Goal: Task Accomplishment & Management: Use online tool/utility

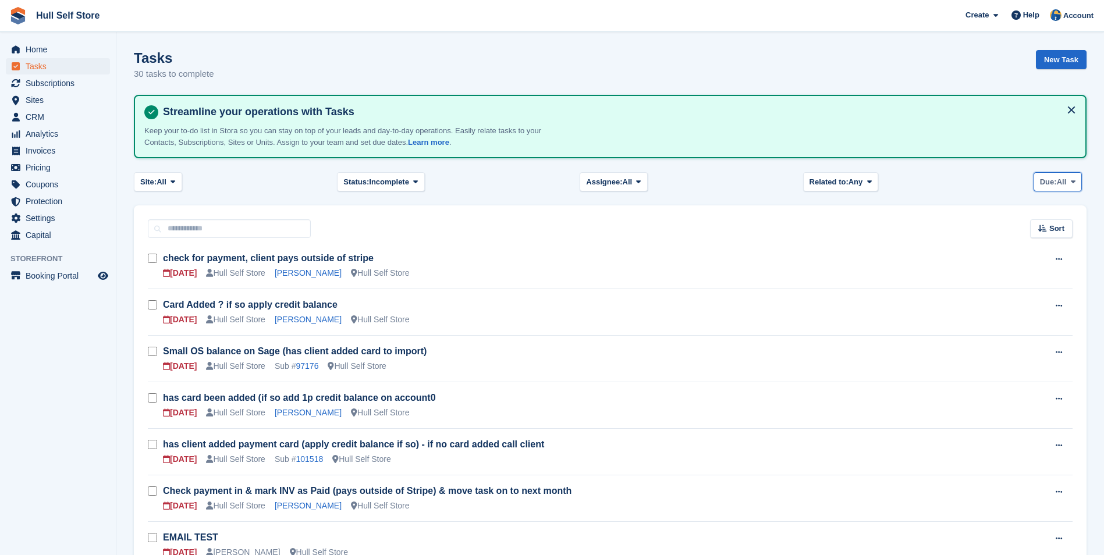
click at [1040, 179] on span "Due:" at bounding box center [1048, 182] width 17 height 12
click at [1056, 233] on link "Overdue" at bounding box center [1089, 230] width 101 height 21
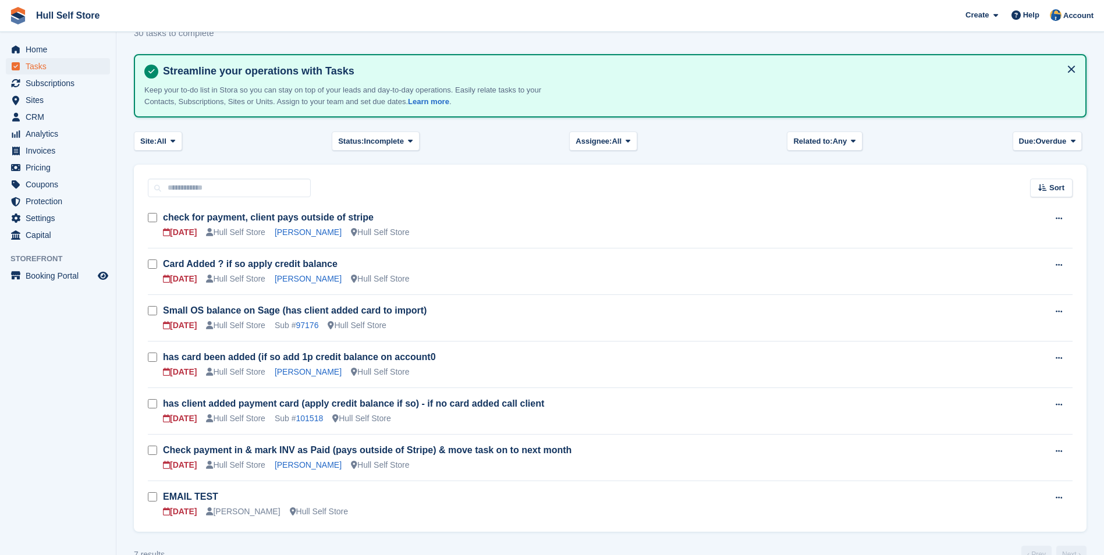
scroll to position [66, 0]
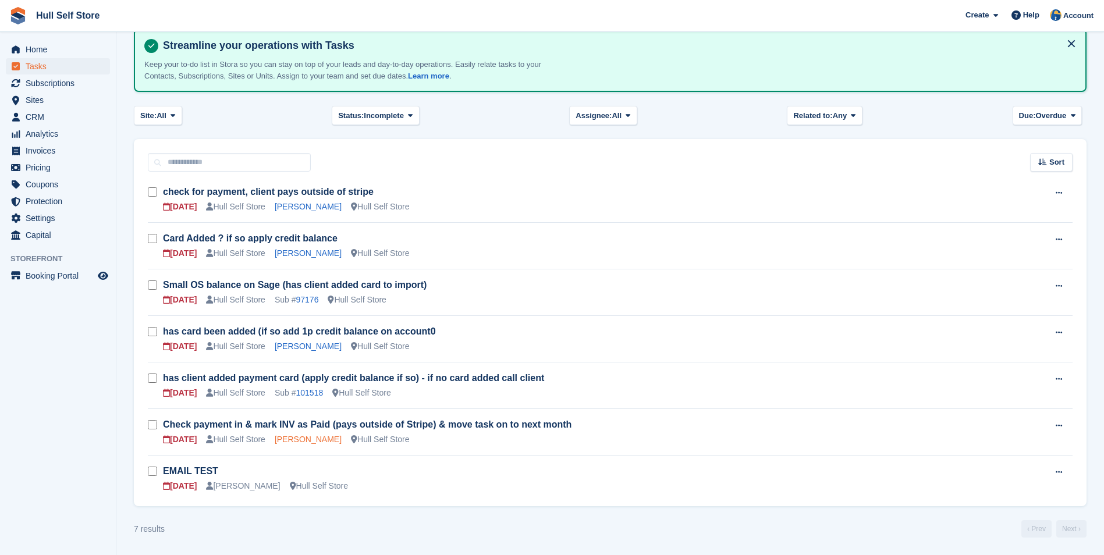
click at [306, 443] on link "[PERSON_NAME]" at bounding box center [308, 439] width 67 height 9
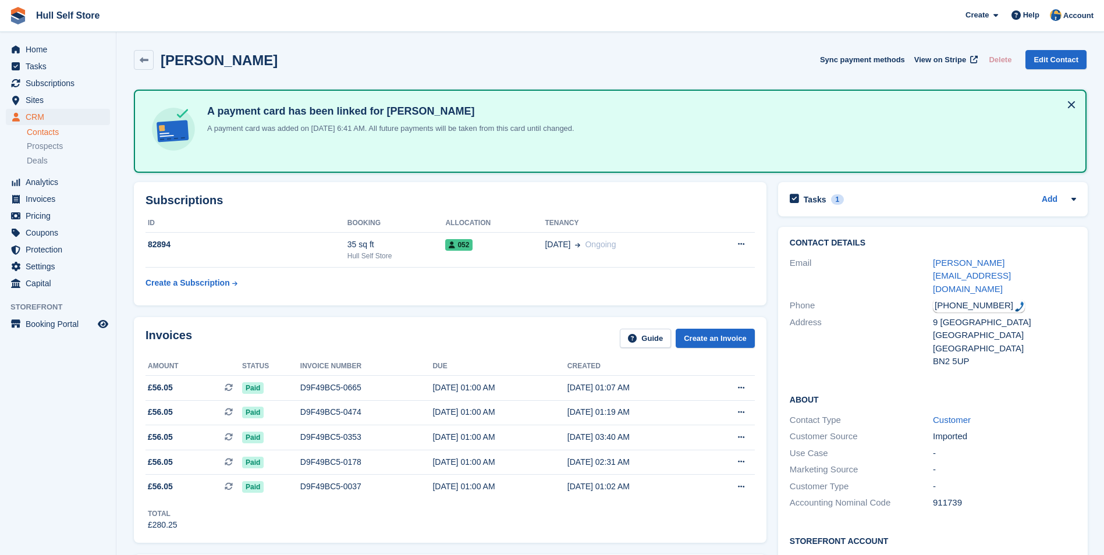
click at [565, 511] on div "Total £280.25" at bounding box center [449, 515] width 609 height 32
click at [957, 191] on div "Tasks 1 Add" at bounding box center [933, 199] width 286 height 16
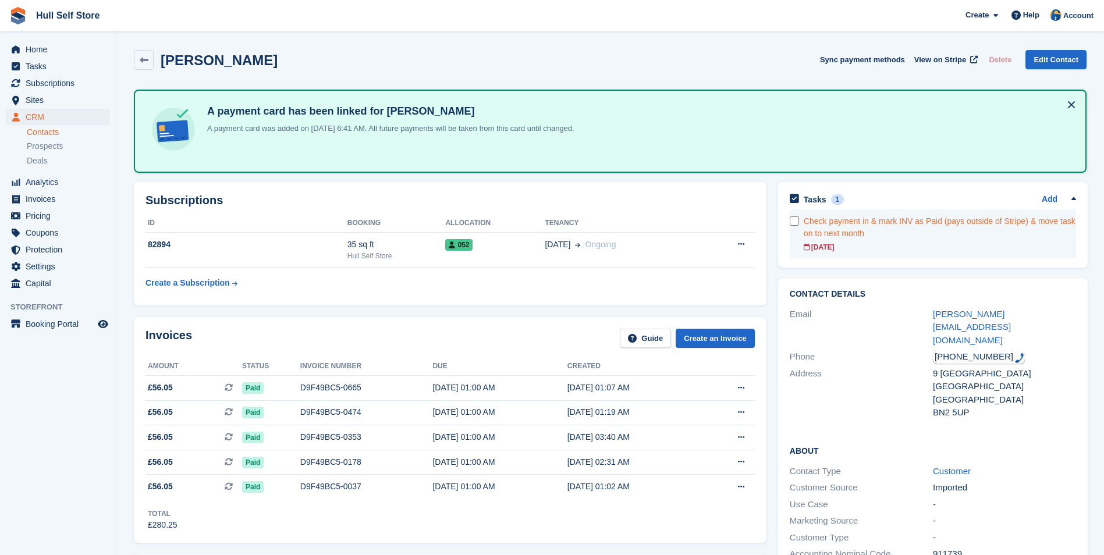
click at [948, 232] on div "Check payment in & mark INV as Paid (pays outside of Stripe) & move task on to …" at bounding box center [939, 227] width 272 height 24
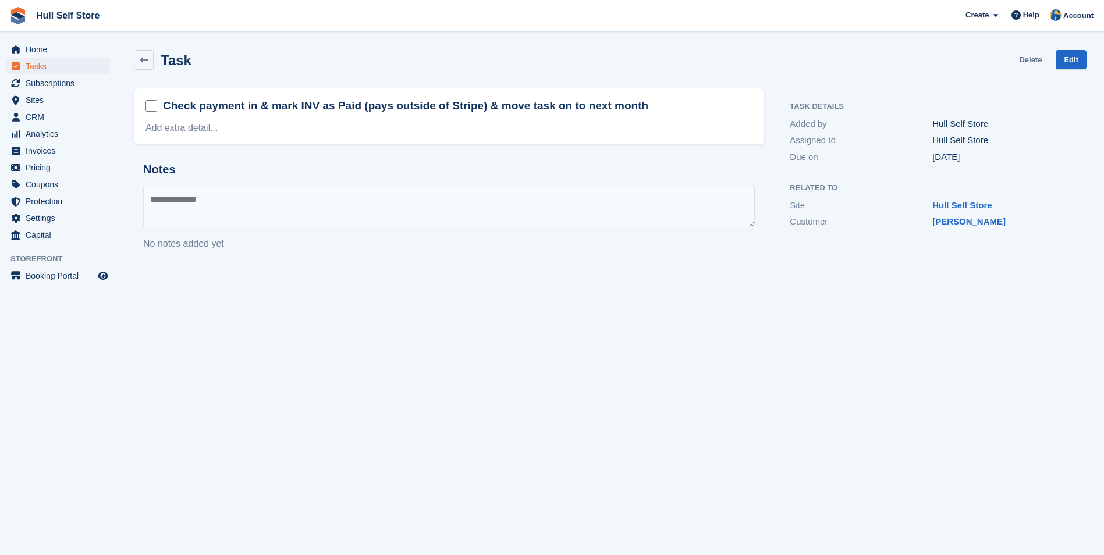
click at [1033, 63] on link "Delete" at bounding box center [1030, 59] width 23 height 19
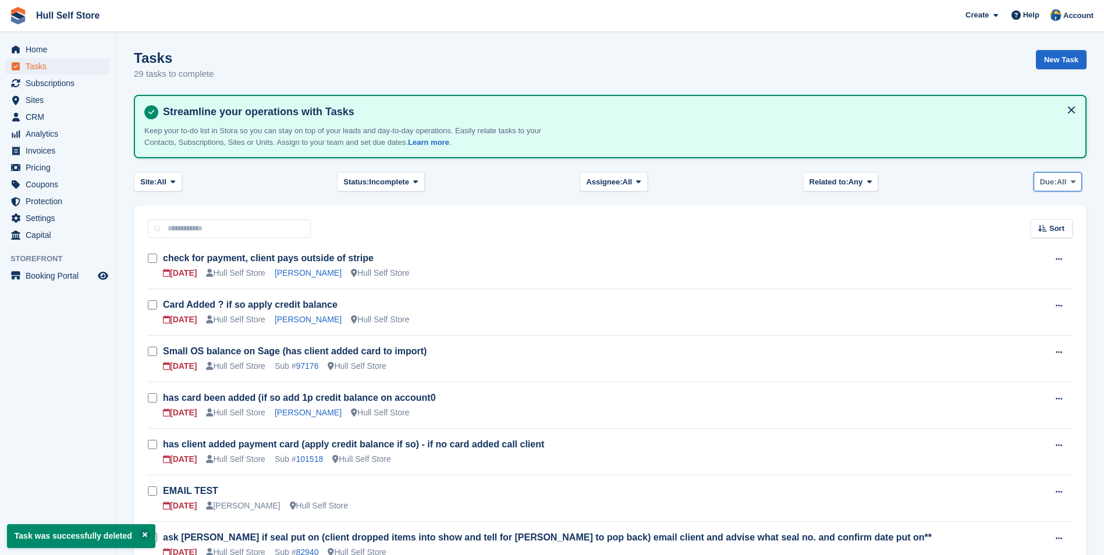
click at [1048, 188] on button "Due: All" at bounding box center [1057, 181] width 48 height 19
click at [1059, 228] on link "Overdue" at bounding box center [1089, 230] width 101 height 21
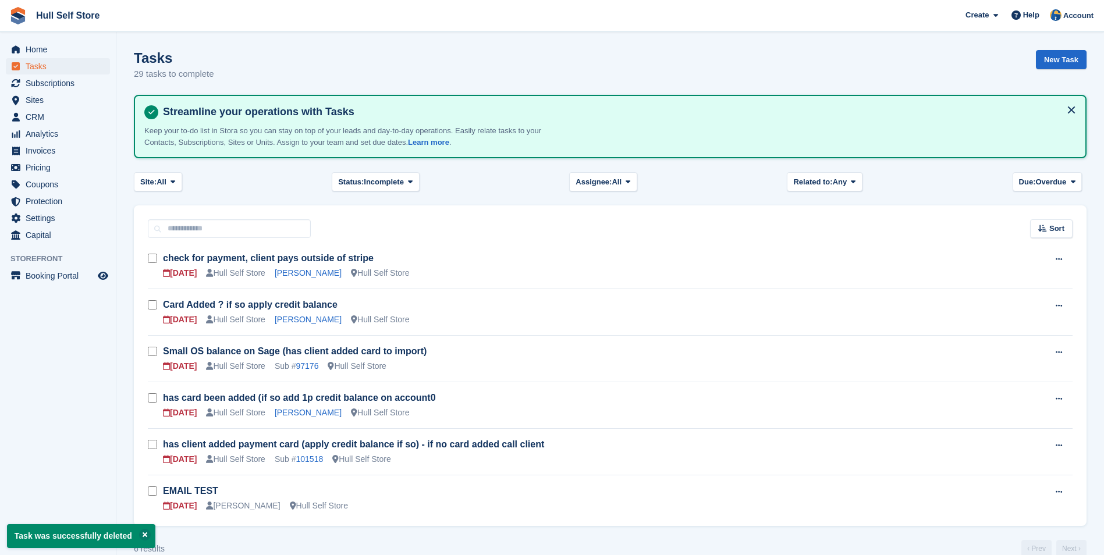
scroll to position [20, 0]
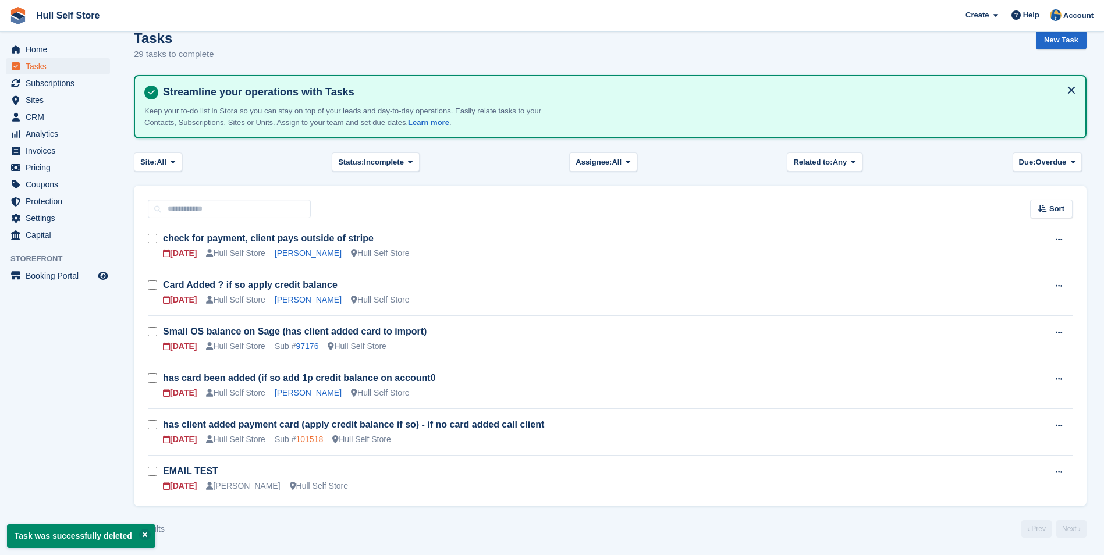
click at [320, 438] on link "101518" at bounding box center [309, 439] width 27 height 9
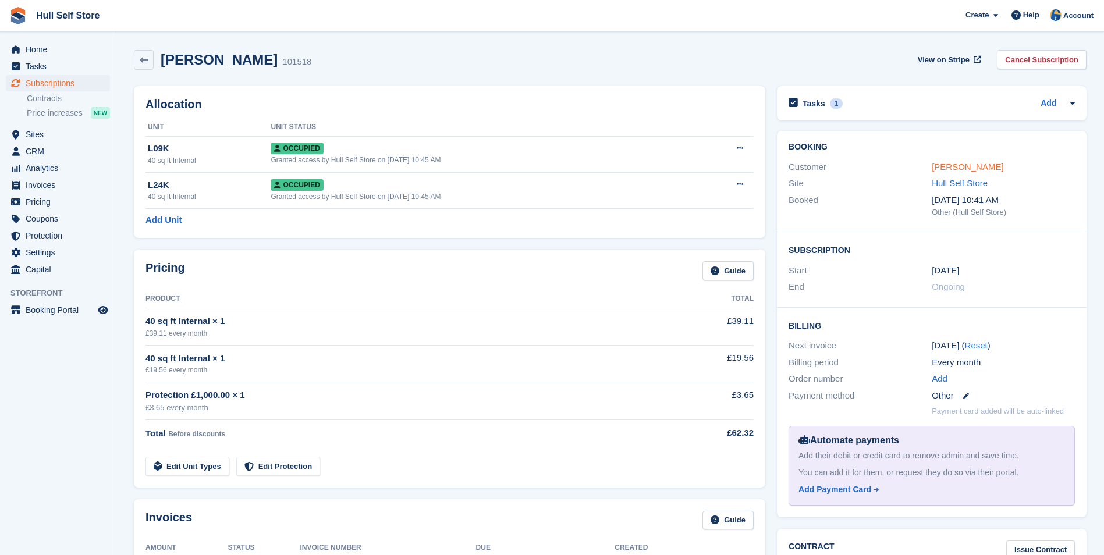
click at [950, 168] on link "[PERSON_NAME]" at bounding box center [967, 167] width 72 height 10
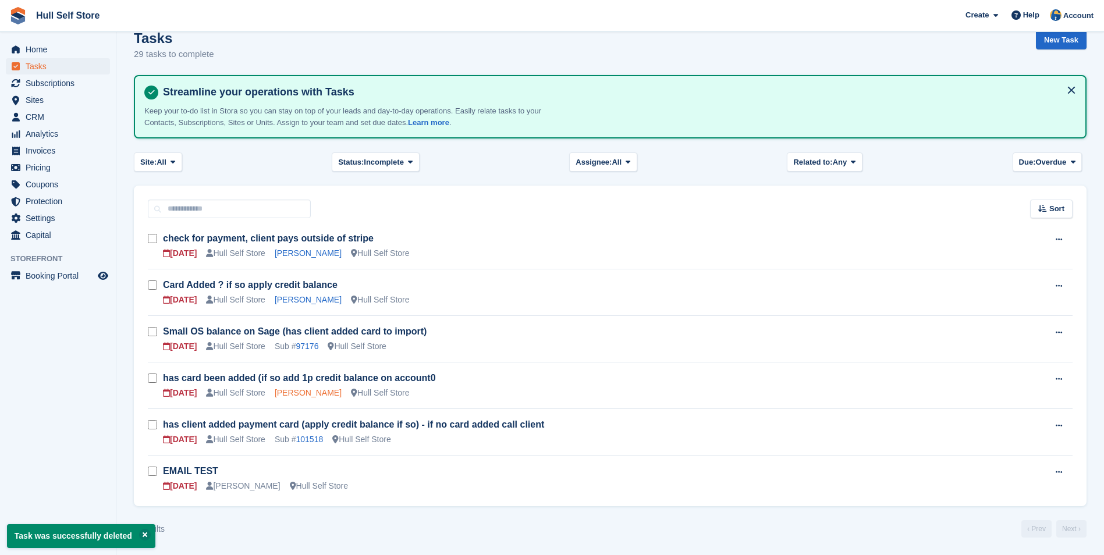
click at [319, 396] on link "[PERSON_NAME]" at bounding box center [308, 392] width 67 height 9
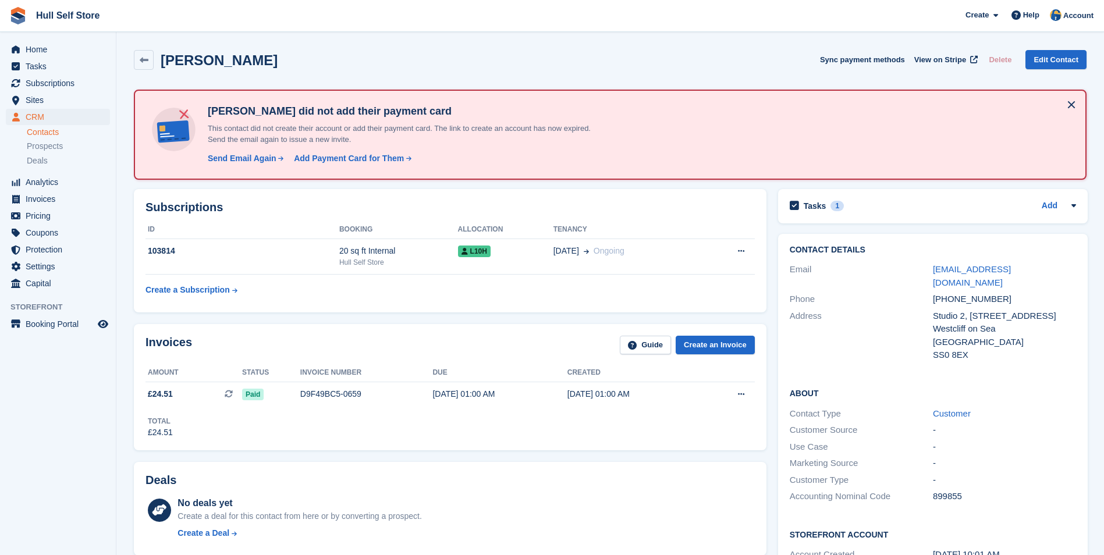
scroll to position [20, 0]
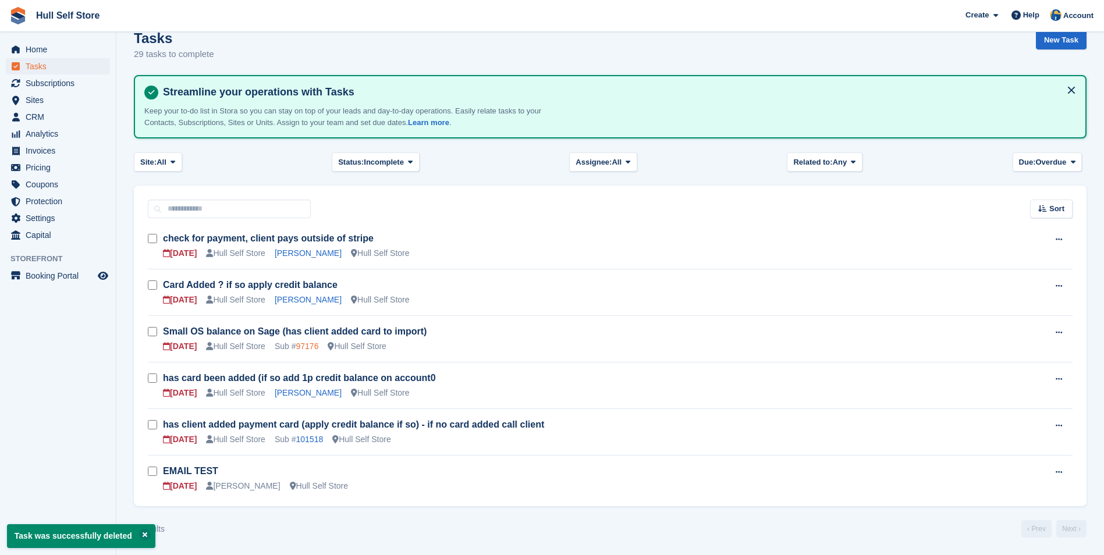
click at [309, 347] on link "97176" at bounding box center [307, 346] width 23 height 9
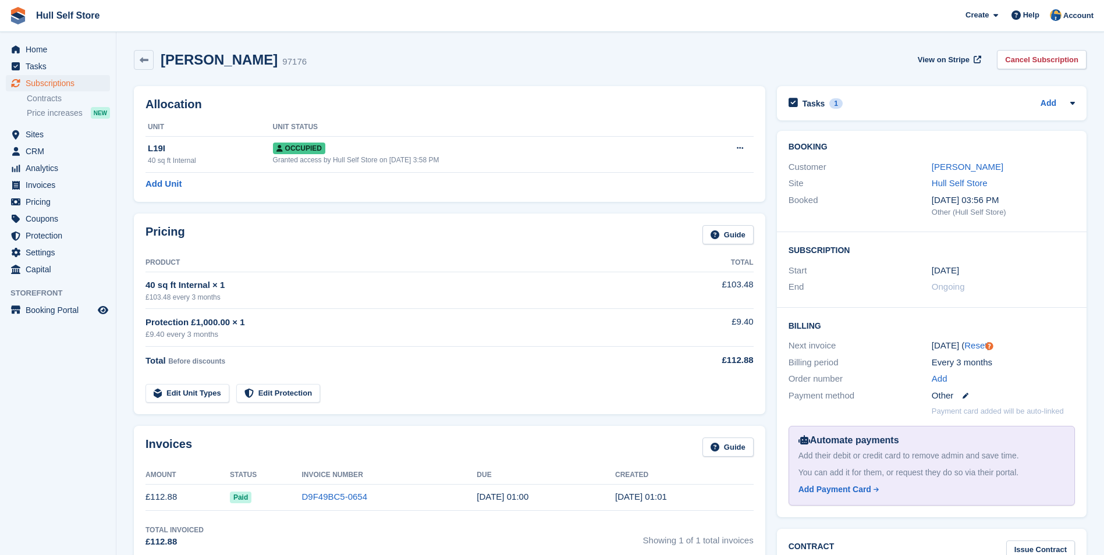
scroll to position [20, 0]
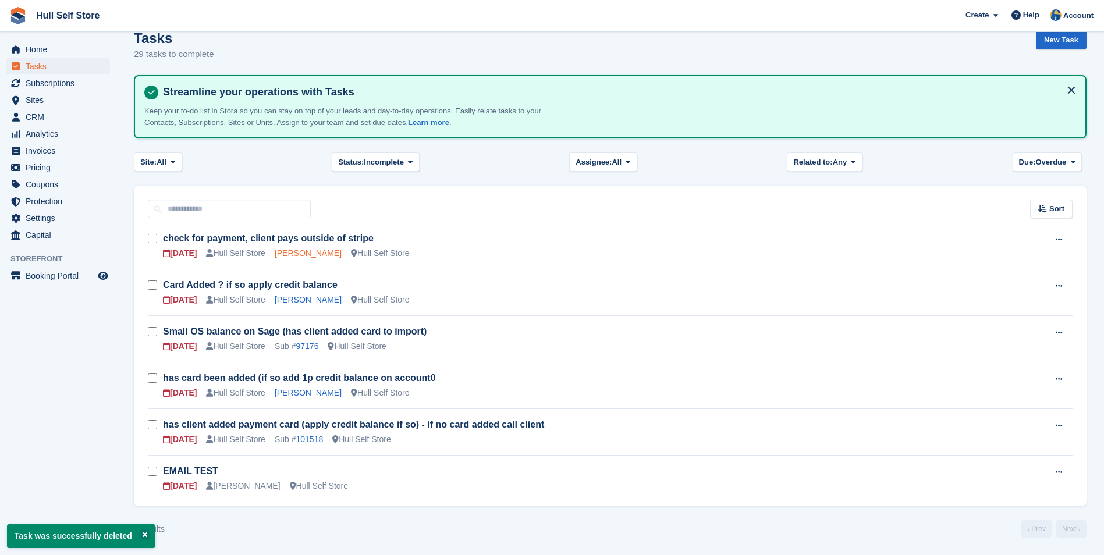
click at [332, 254] on link "[PERSON_NAME]" at bounding box center [308, 252] width 67 height 9
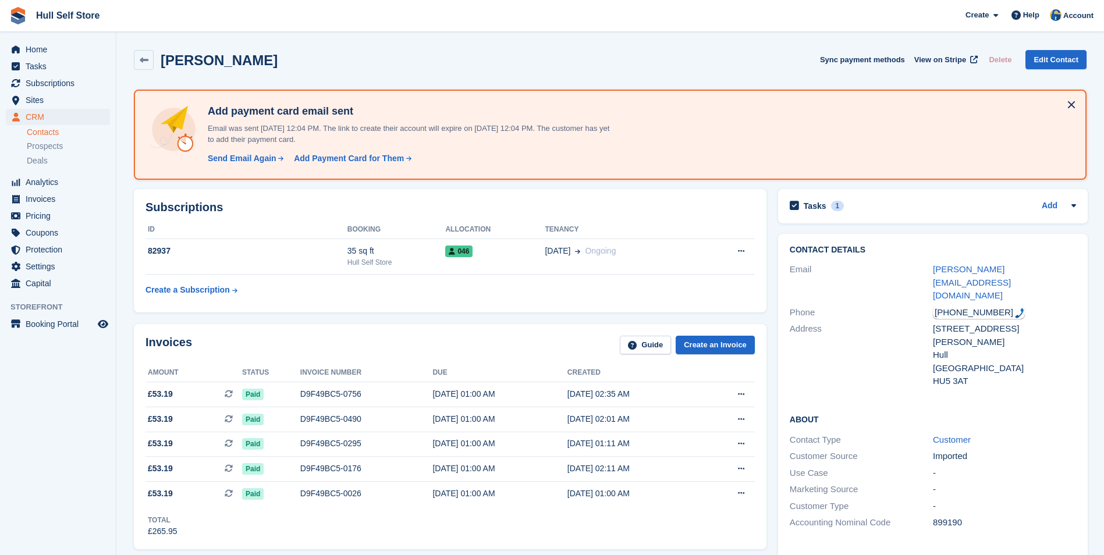
click at [879, 216] on div "Tasks 1 Add check for payment, client pays outside of stripe [DATE]" at bounding box center [933, 206] width 310 height 34
click at [870, 203] on div "Tasks 1 Add" at bounding box center [933, 206] width 286 height 16
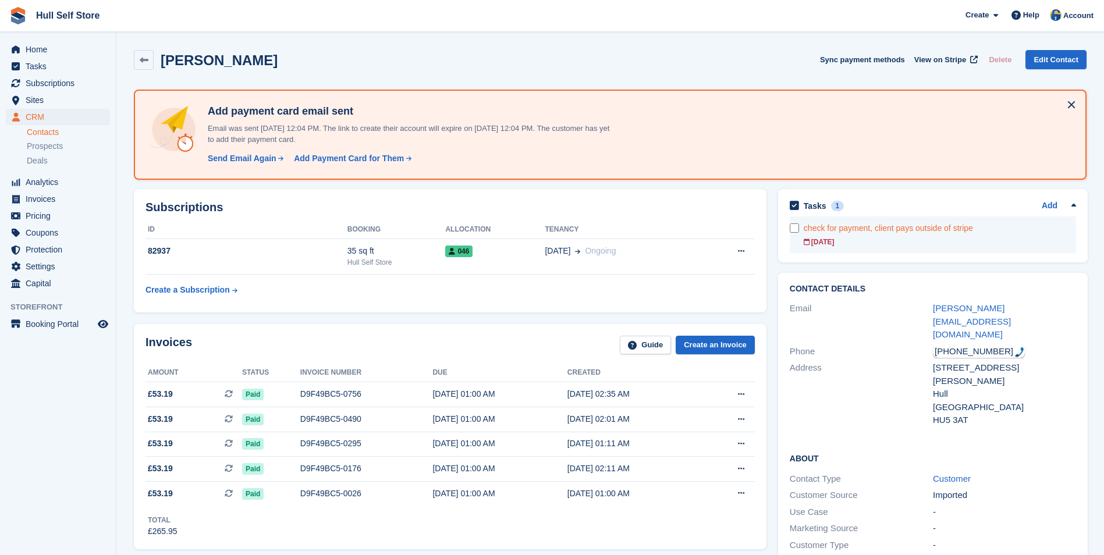
click at [879, 238] on div "[DATE]" at bounding box center [939, 242] width 272 height 10
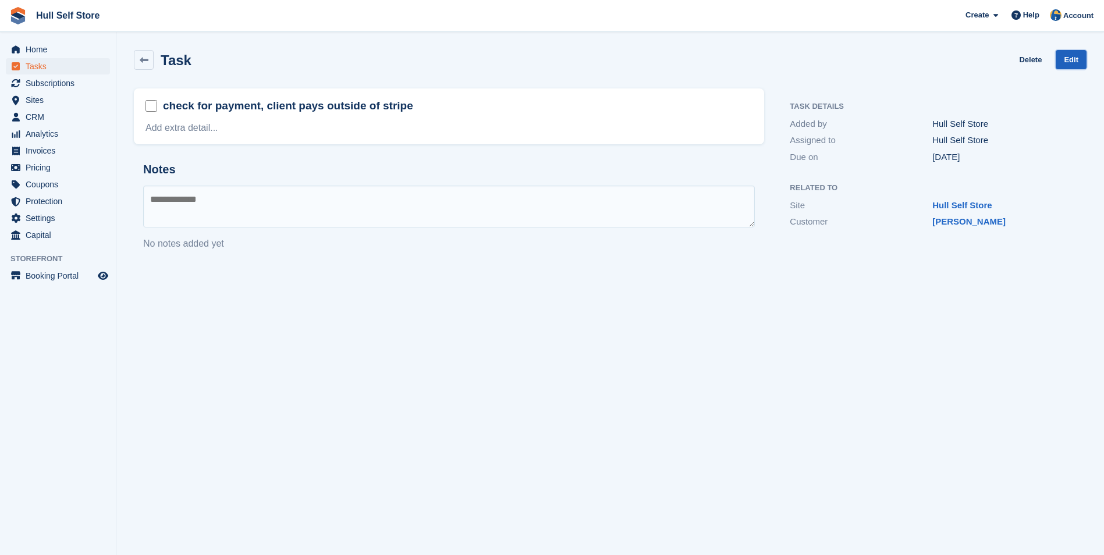
click at [1068, 53] on link "Edit" at bounding box center [1070, 59] width 31 height 19
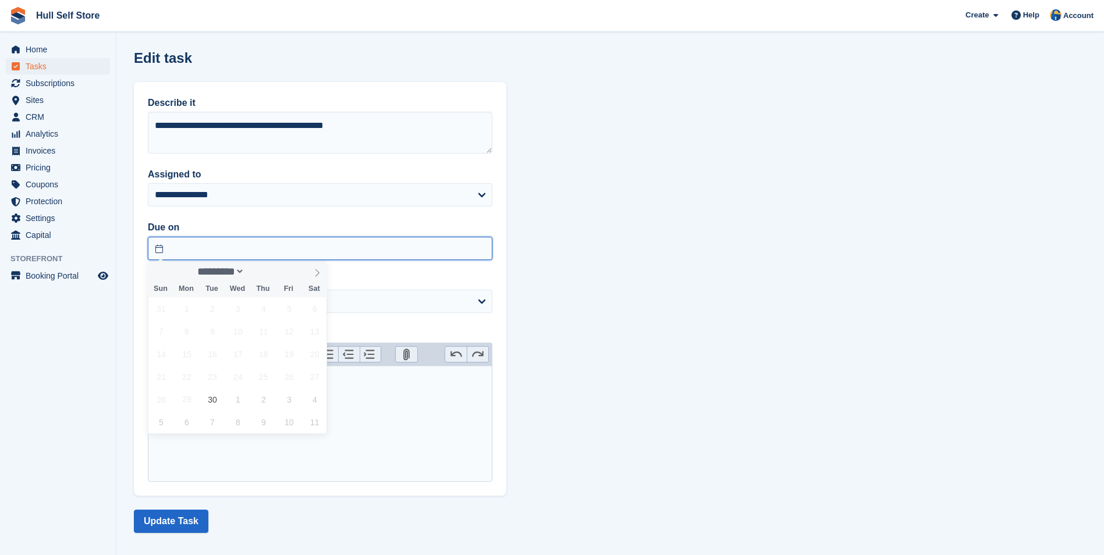
click at [384, 253] on input "text" at bounding box center [320, 248] width 344 height 23
click at [316, 273] on icon at bounding box center [317, 273] width 8 height 8
select select "*"
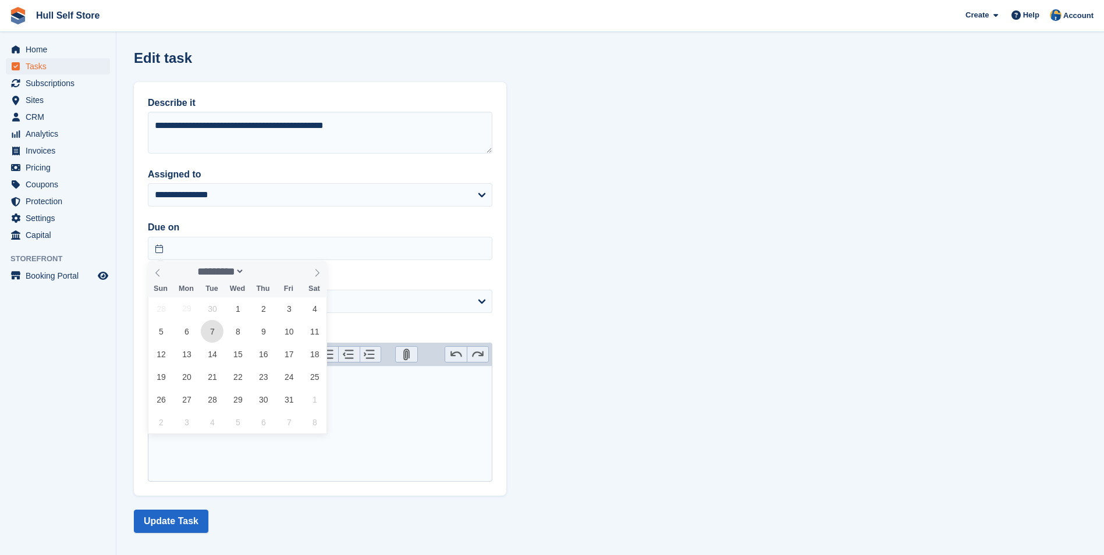
click at [213, 329] on span "7" at bounding box center [212, 331] width 23 height 23
type input "**********"
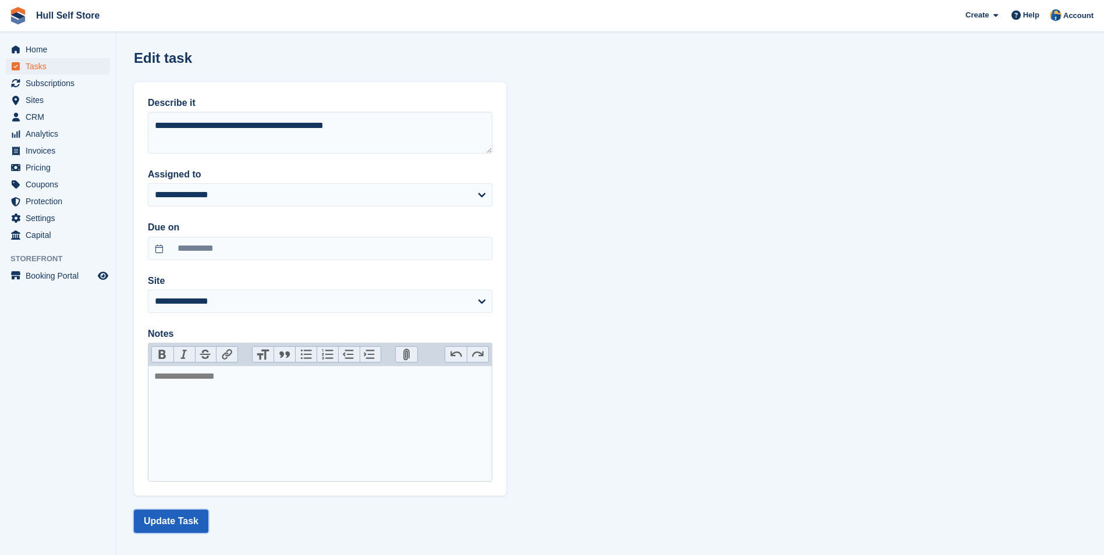
click at [179, 522] on button "Update Task" at bounding box center [171, 521] width 74 height 23
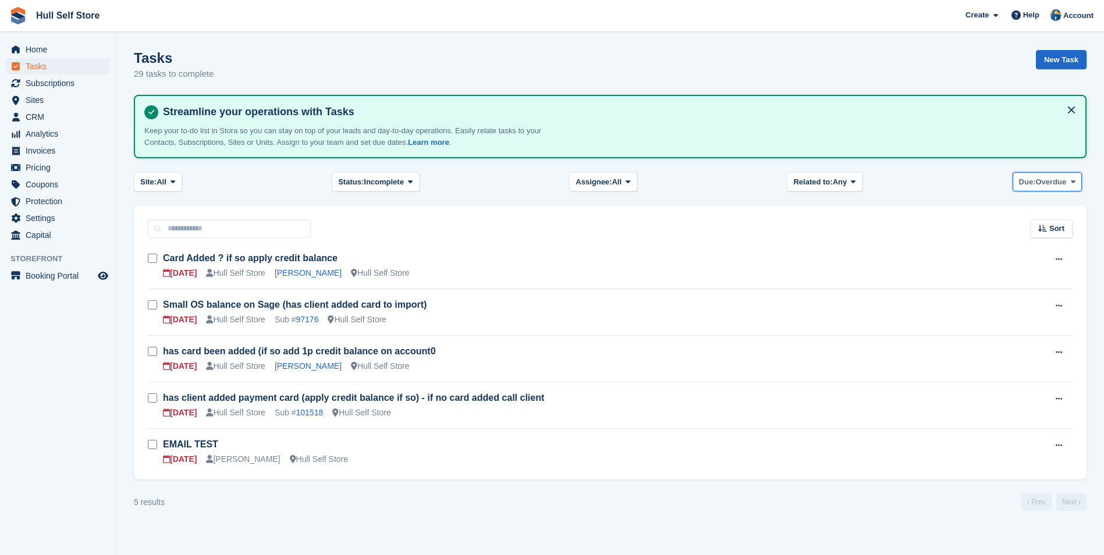
click at [1044, 179] on span "Overdue" at bounding box center [1051, 182] width 31 height 12
click at [1046, 241] on link "[DATE]" at bounding box center [1068, 251] width 101 height 21
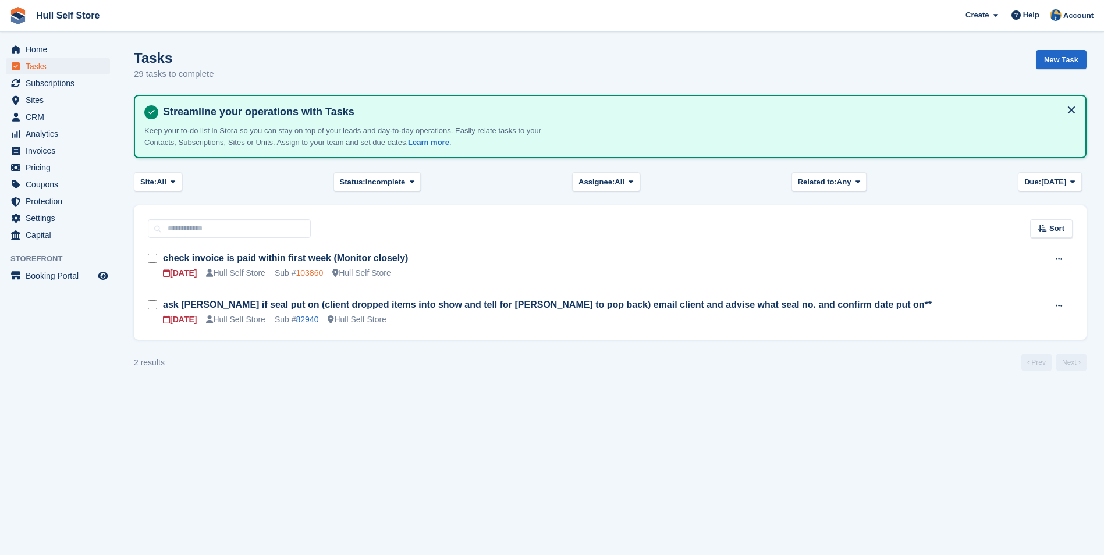
click at [318, 274] on link "103860" at bounding box center [309, 272] width 27 height 9
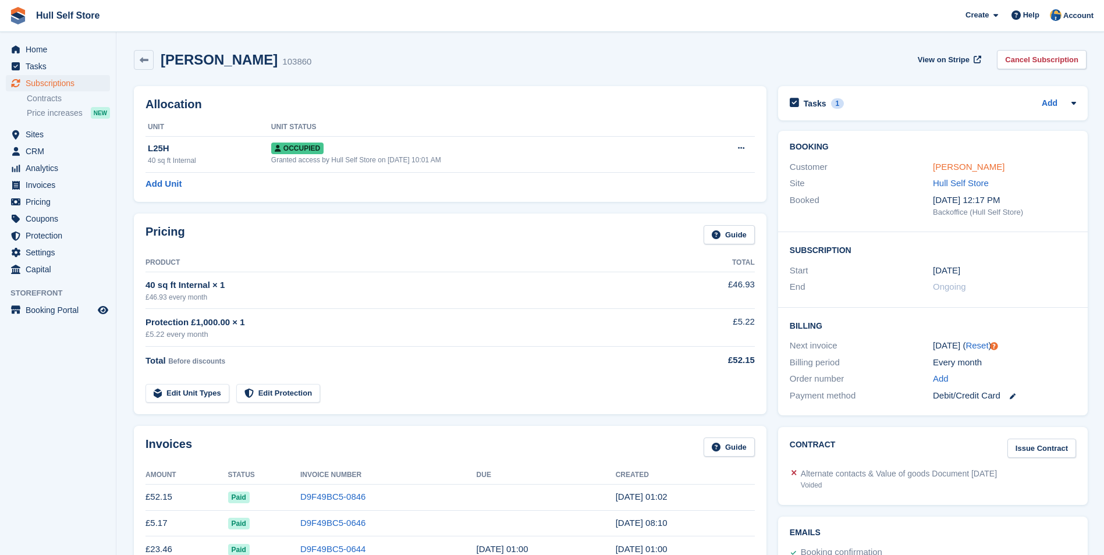
click at [958, 168] on link "[PERSON_NAME]" at bounding box center [969, 167] width 72 height 10
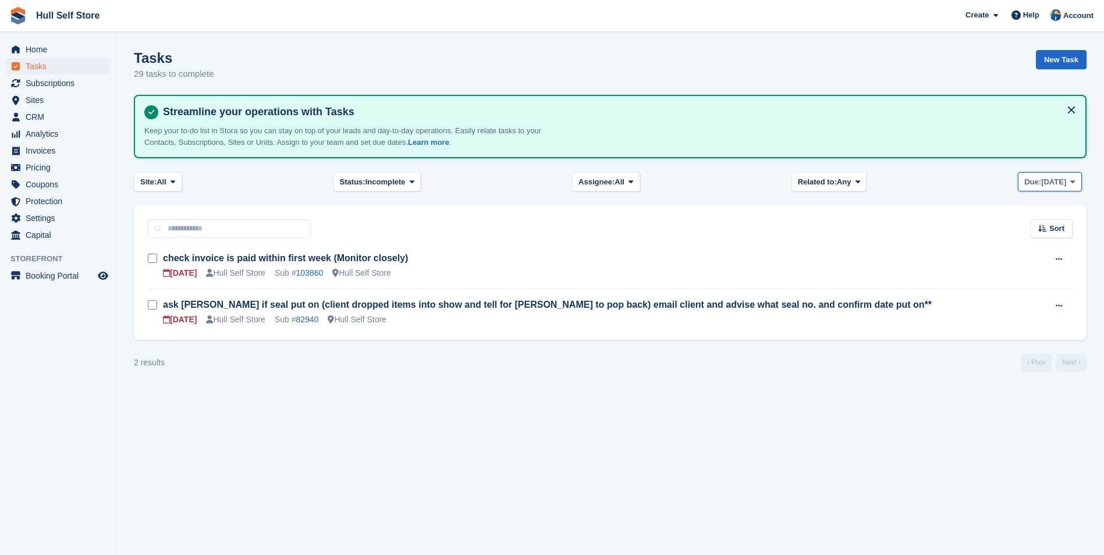
click at [1060, 178] on span "[DATE]" at bounding box center [1053, 182] width 25 height 12
click at [1062, 269] on link "[DATE]" at bounding box center [1073, 272] width 101 height 21
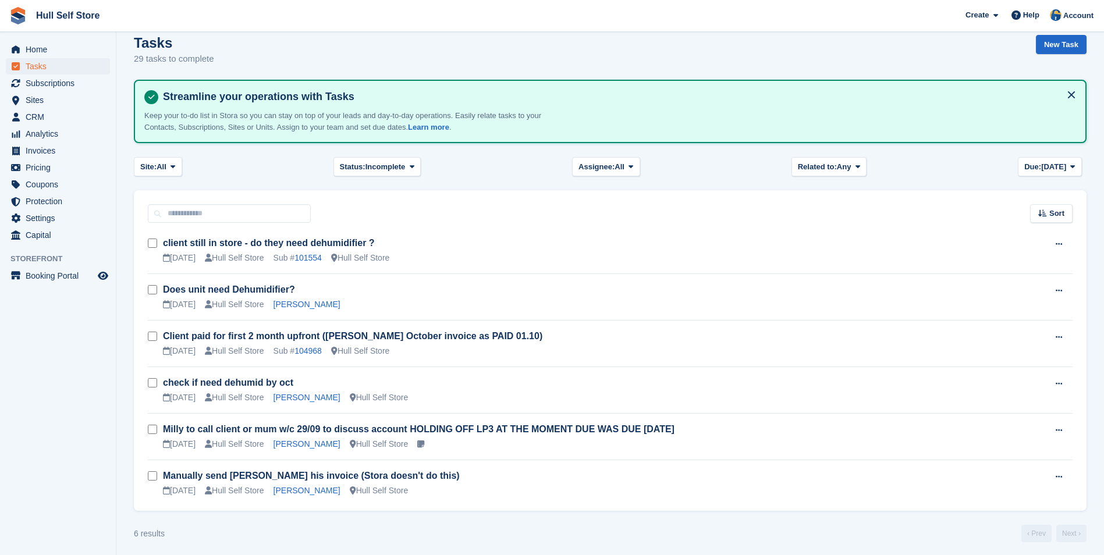
scroll to position [20, 0]
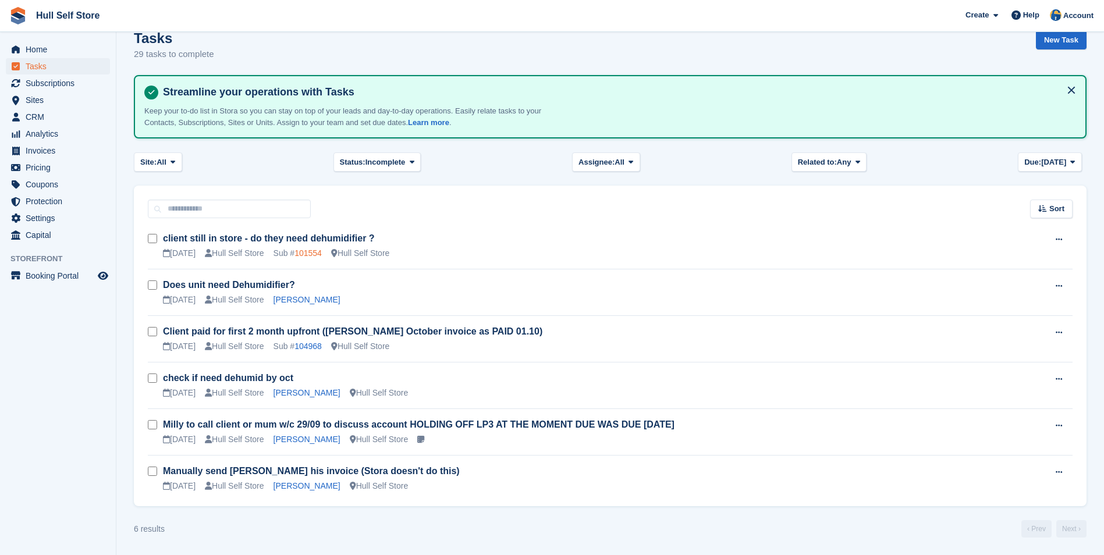
click at [309, 251] on link "101554" at bounding box center [307, 252] width 27 height 9
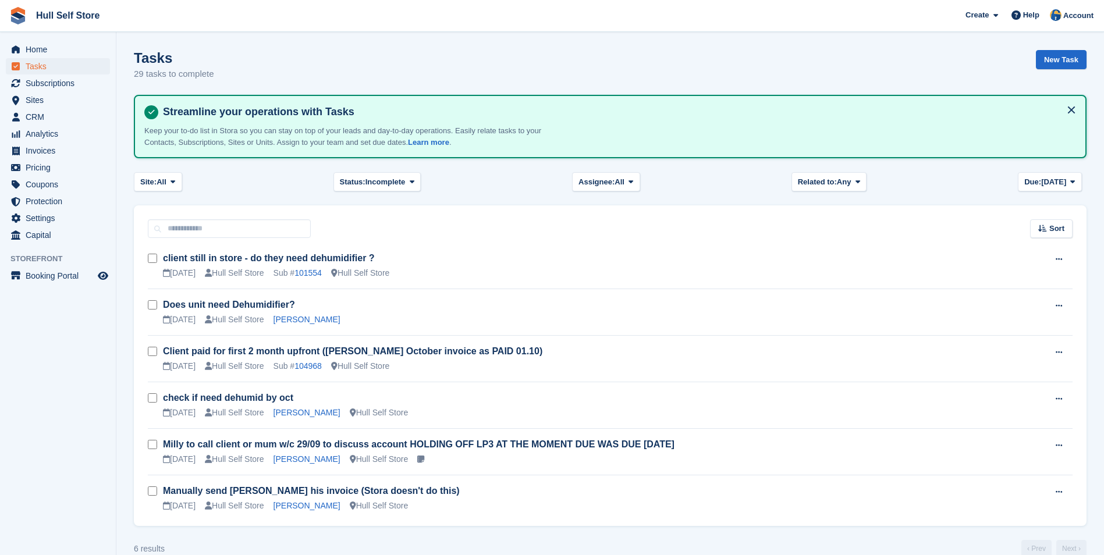
scroll to position [20, 0]
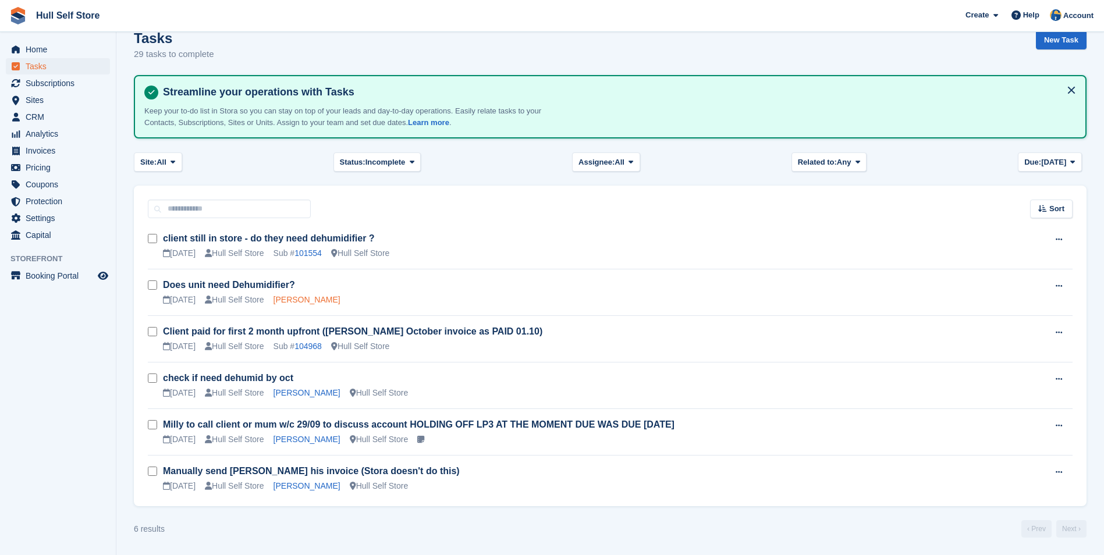
click at [313, 299] on link "[PERSON_NAME]" at bounding box center [306, 299] width 67 height 9
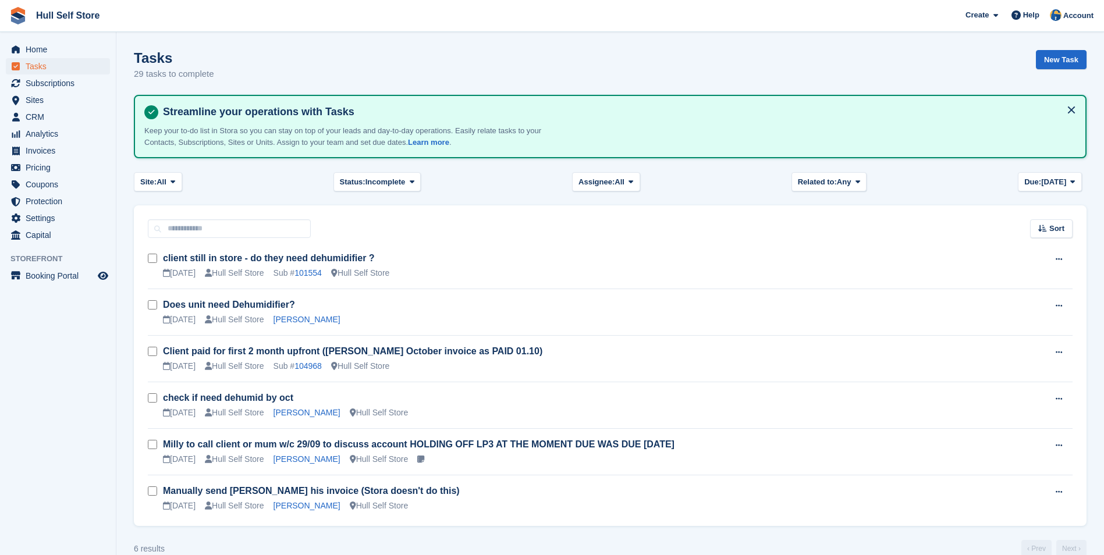
scroll to position [20, 0]
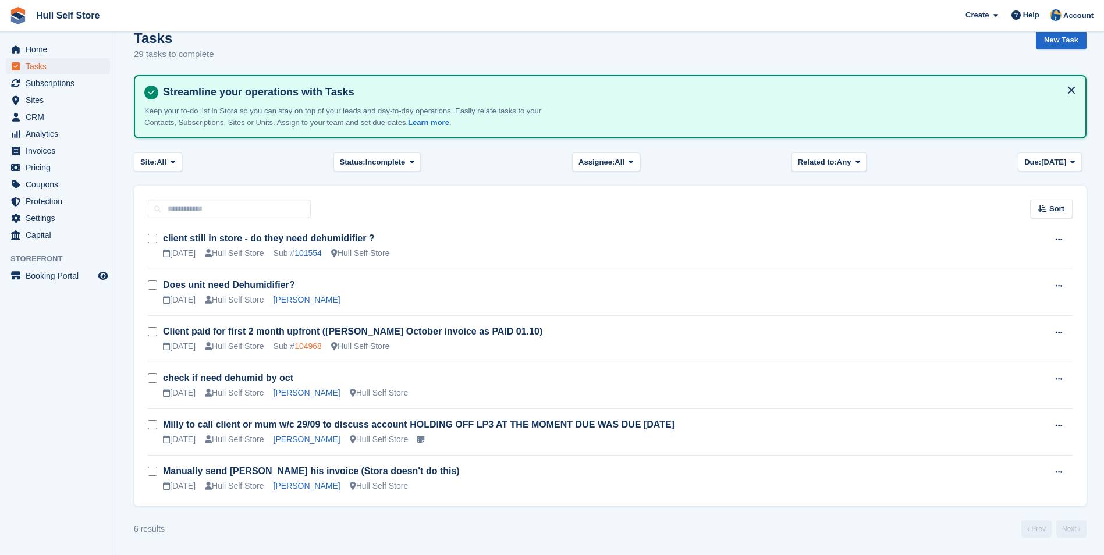
click at [303, 344] on link "104968" at bounding box center [307, 346] width 27 height 9
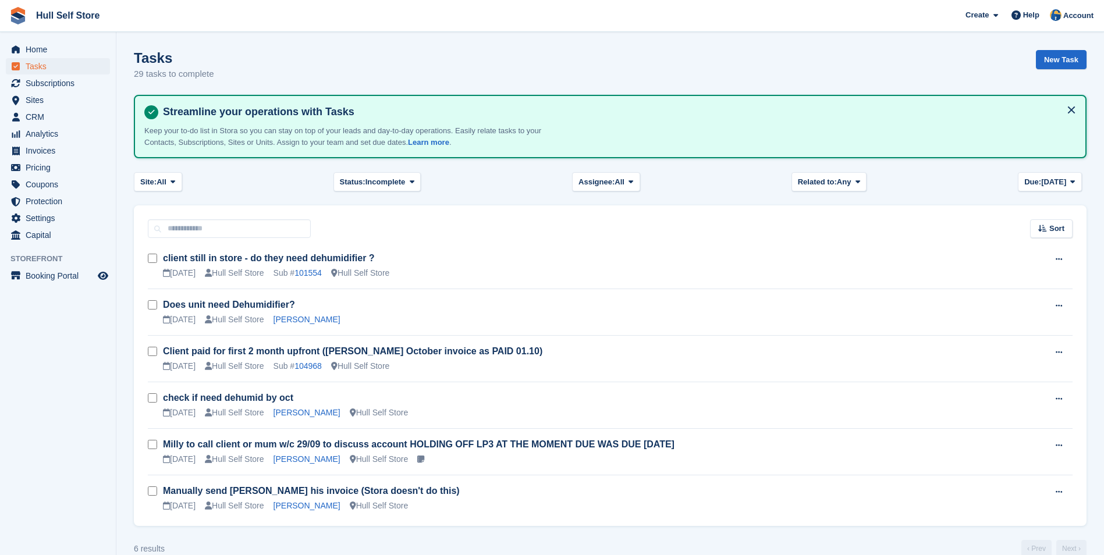
scroll to position [20, 0]
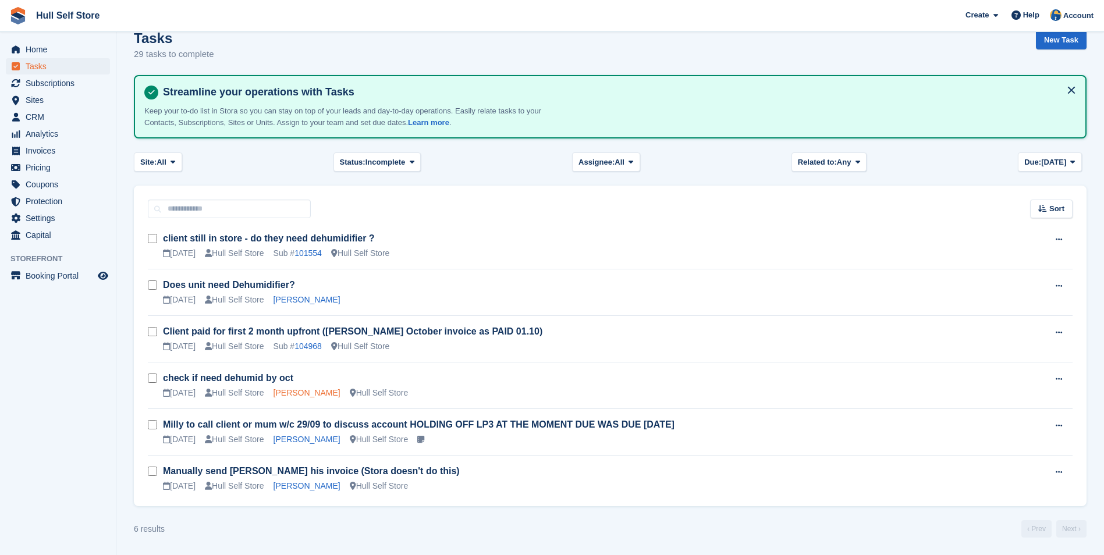
click at [320, 393] on link "[PERSON_NAME]" at bounding box center [306, 392] width 67 height 9
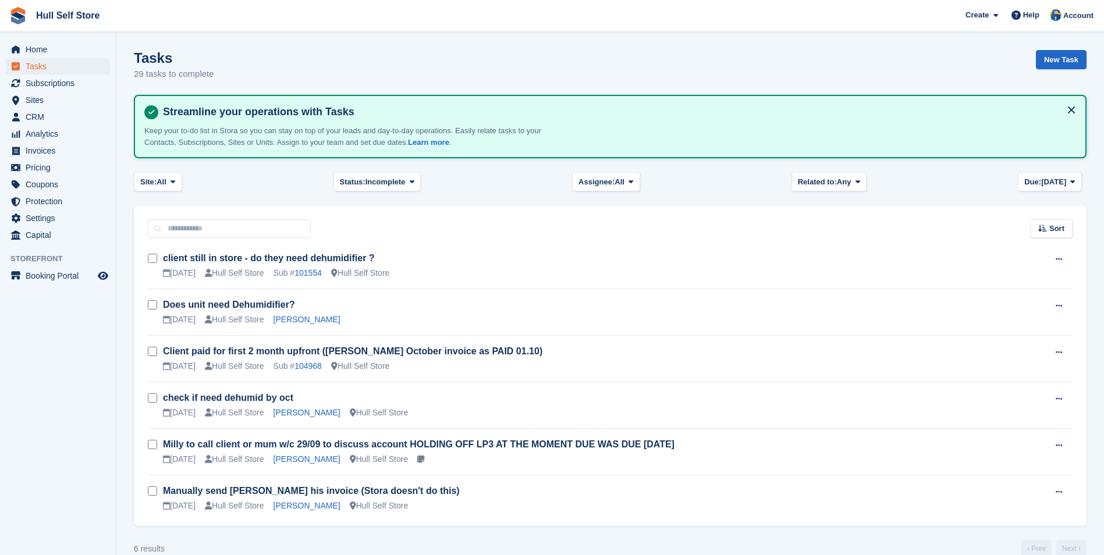
scroll to position [20, 0]
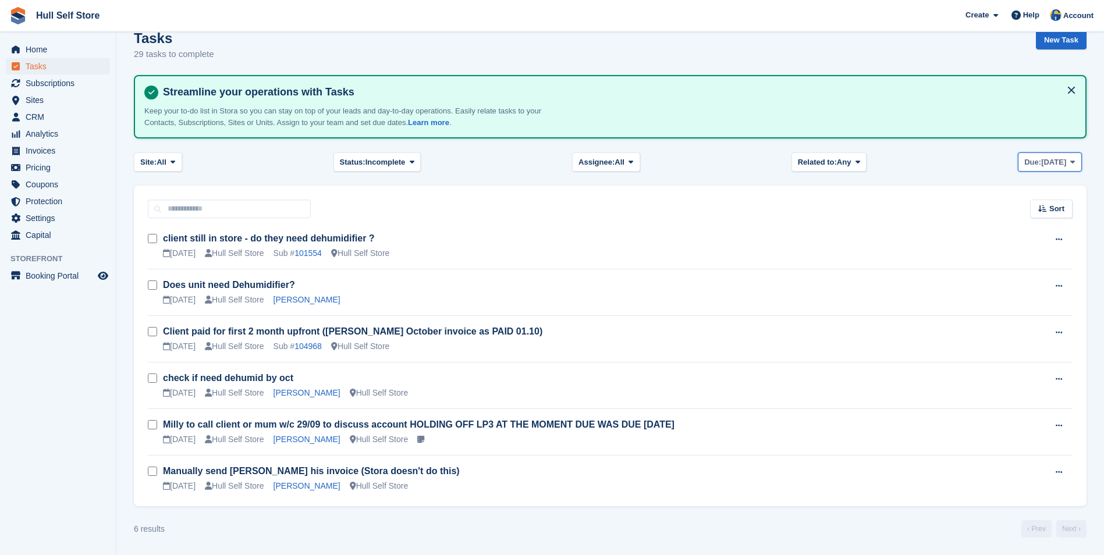
click at [1078, 160] on button "Due: [DATE]" at bounding box center [1050, 161] width 64 height 19
click at [1072, 271] on link "This week" at bounding box center [1073, 273] width 101 height 21
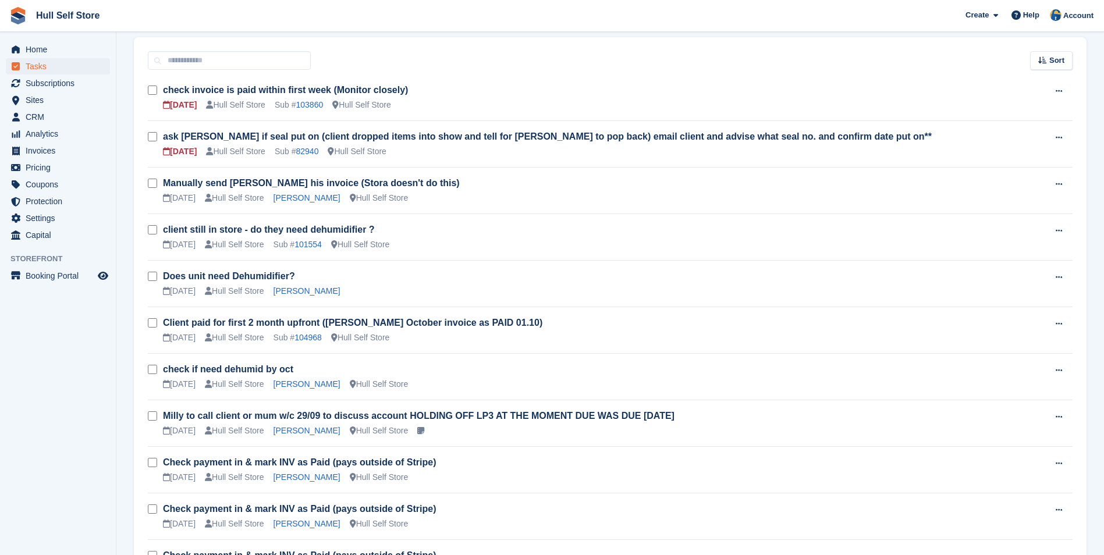
scroll to position [148, 0]
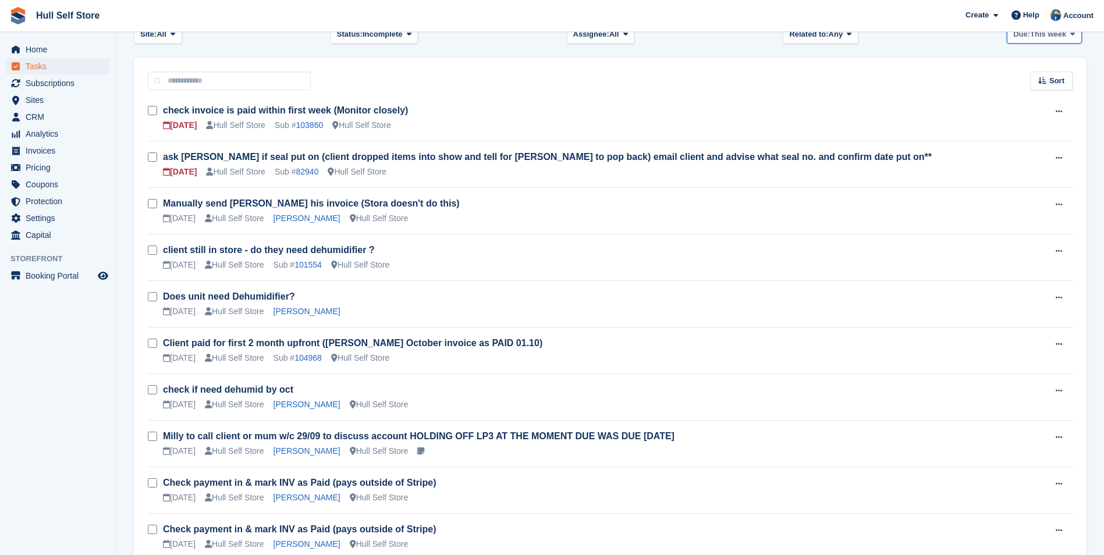
click at [1038, 37] on span "This week" at bounding box center [1048, 35] width 36 height 12
click at [1023, 145] on link "This week" at bounding box center [1062, 145] width 101 height 21
click at [1040, 41] on button "Due: This week" at bounding box center [1044, 33] width 75 height 19
click at [1052, 154] on link "This week" at bounding box center [1062, 145] width 101 height 21
click at [1052, 35] on span "This week" at bounding box center [1048, 35] width 36 height 12
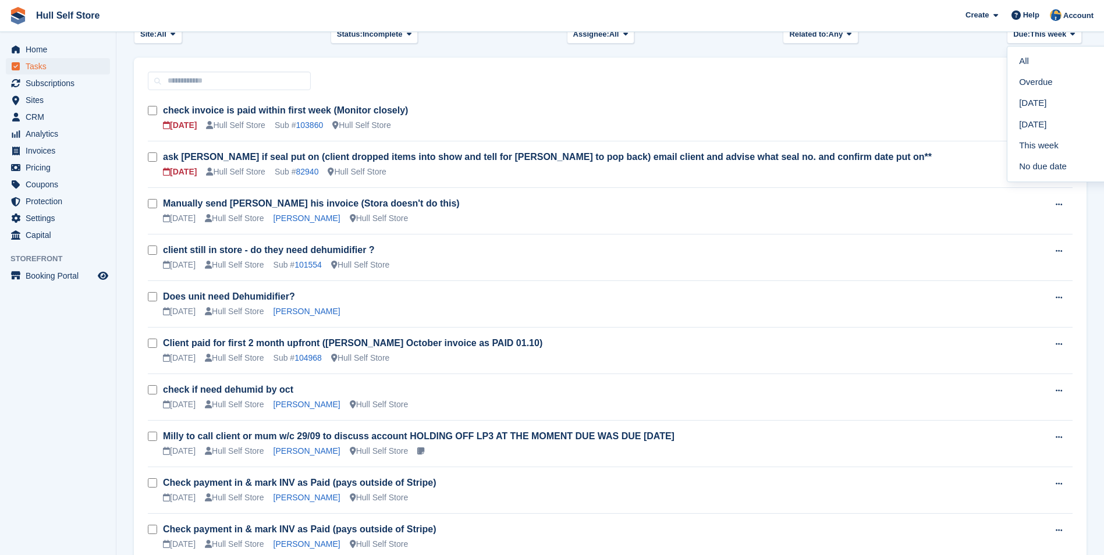
click at [1065, 163] on link "No due date" at bounding box center [1062, 166] width 101 height 21
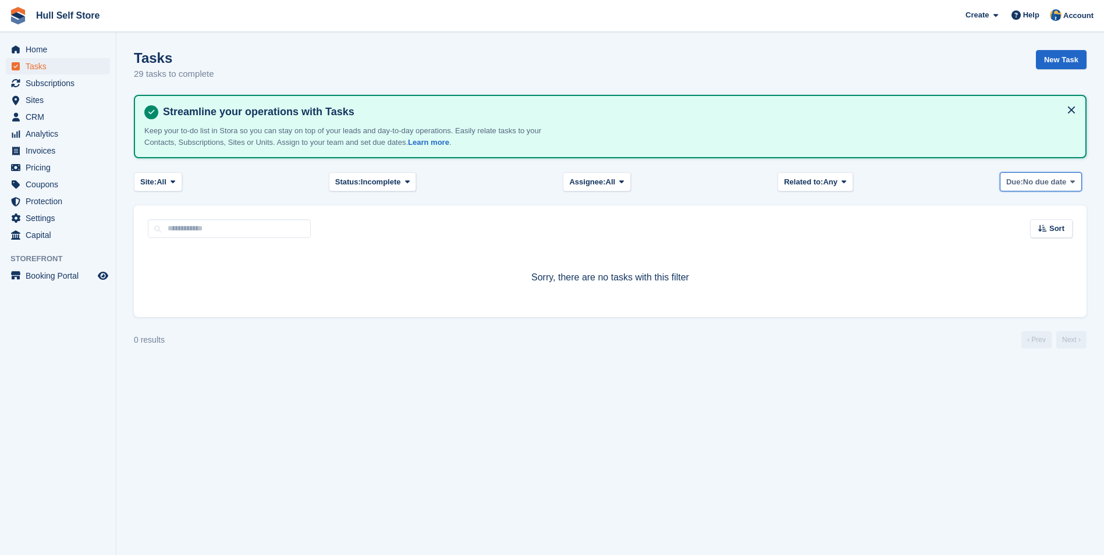
click at [1065, 182] on span "No due date" at bounding box center [1044, 182] width 43 height 12
click at [1055, 214] on link "All" at bounding box center [1055, 209] width 101 height 21
